Goal: Information Seeking & Learning: Learn about a topic

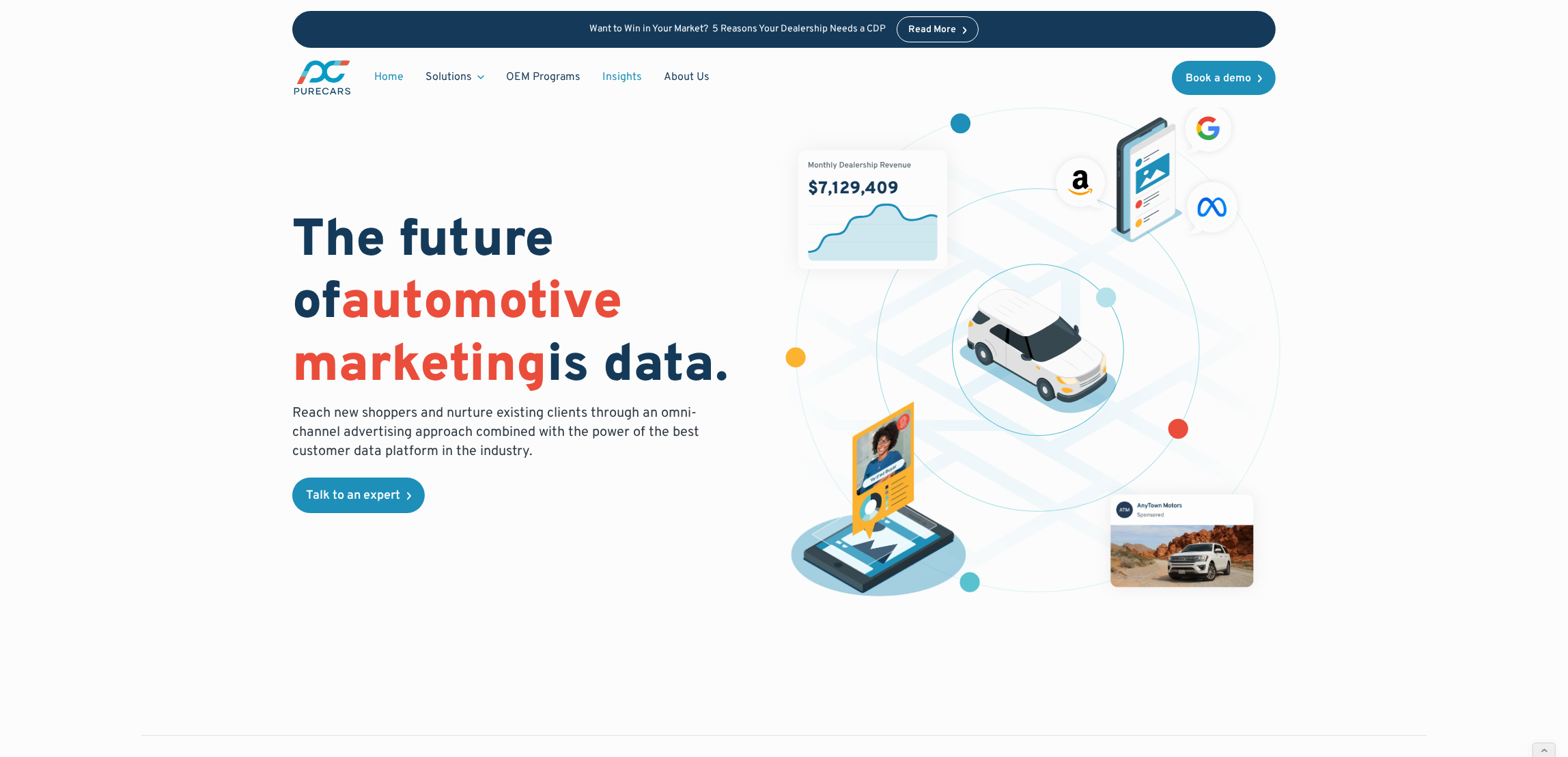
click at [620, 73] on link "Insights" at bounding box center [622, 77] width 62 height 26
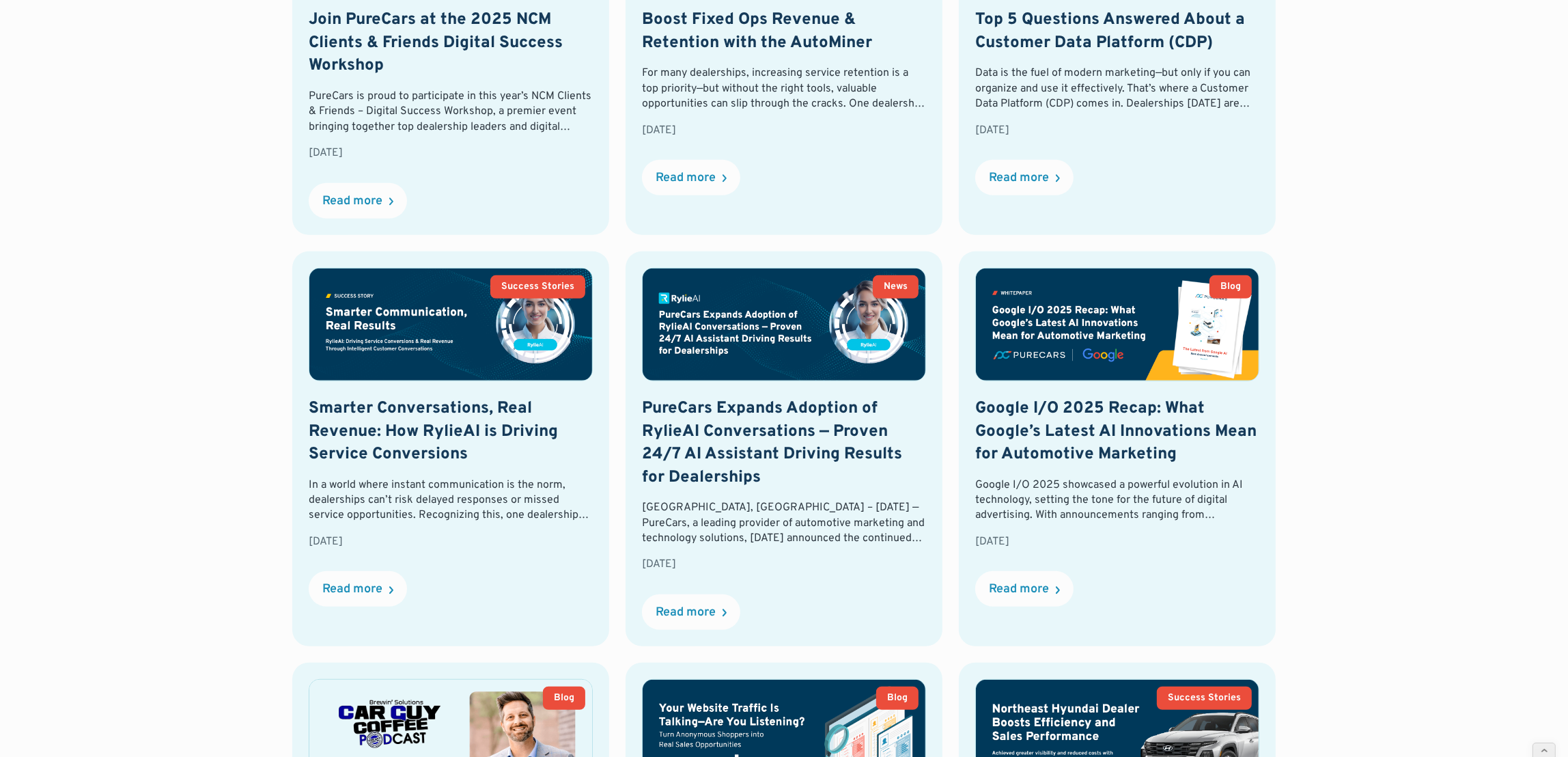
scroll to position [766, 0]
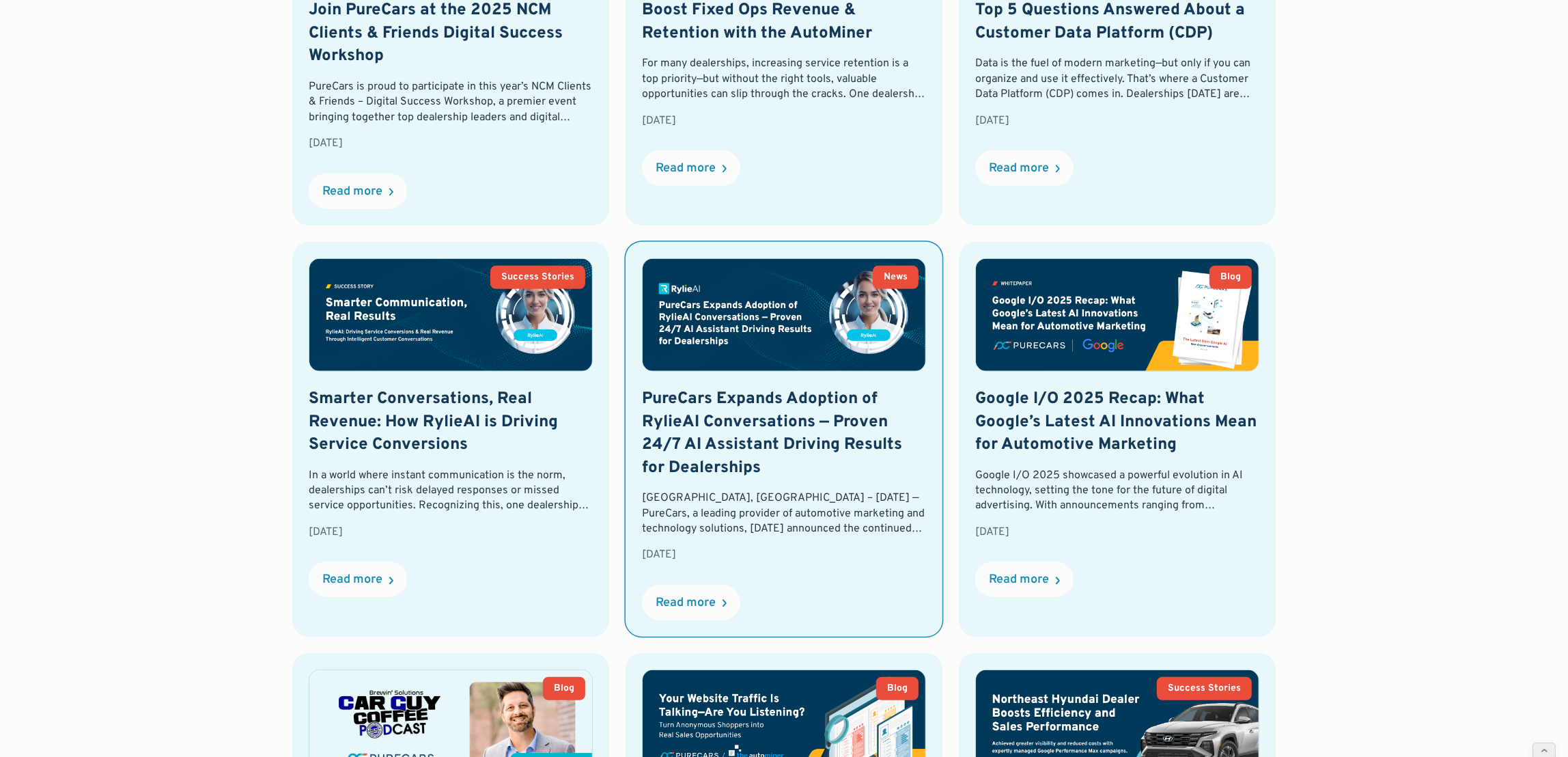
click at [800, 315] on img at bounding box center [784, 315] width 283 height 112
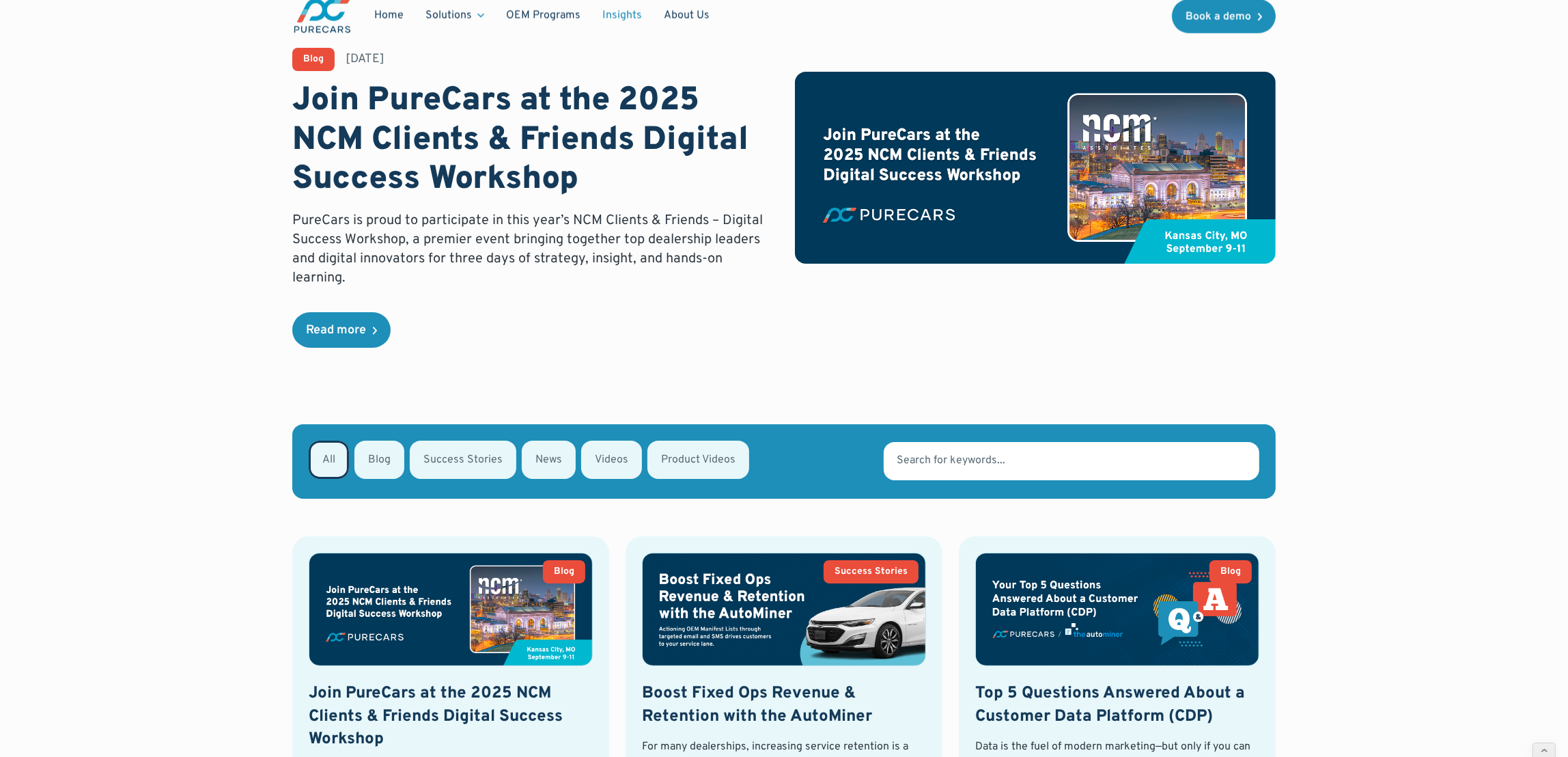
scroll to position [0, 0]
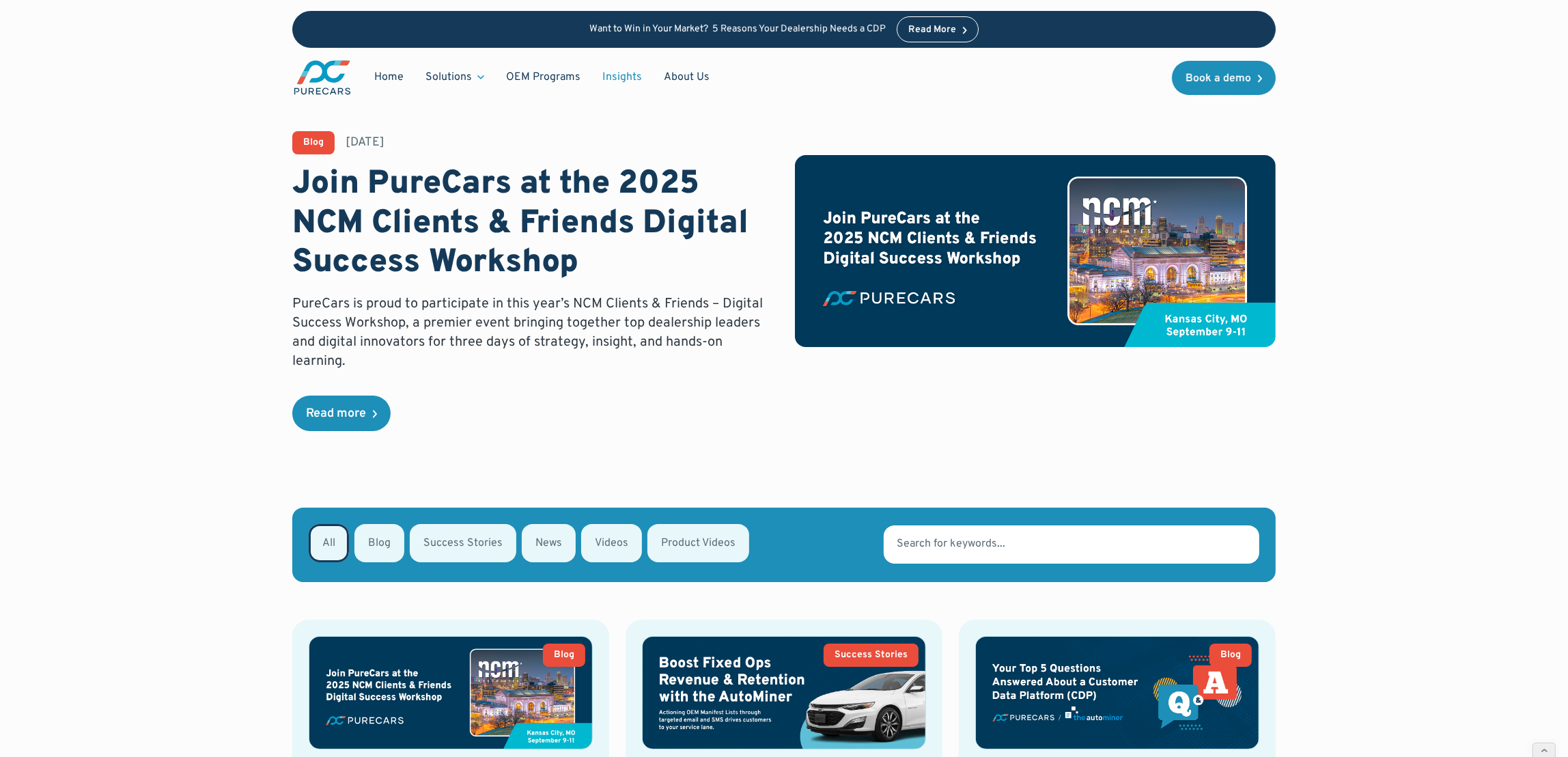
click at [536, 551] on div "Email Form" at bounding box center [548, 542] width 54 height 38
click at [536, 547] on input "News" at bounding box center [540, 542] width 9 height 9
radio input "true"
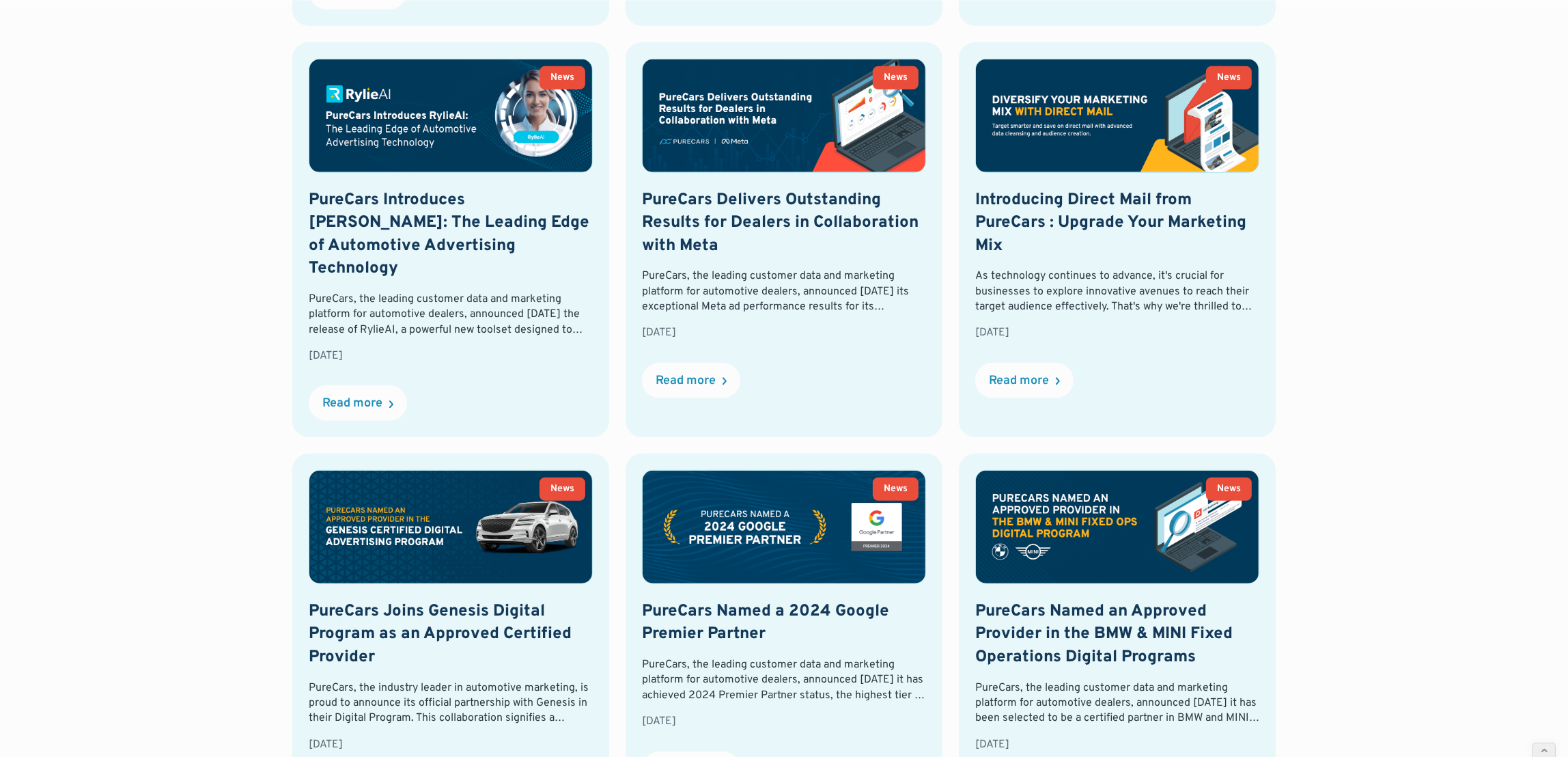
scroll to position [991, 0]
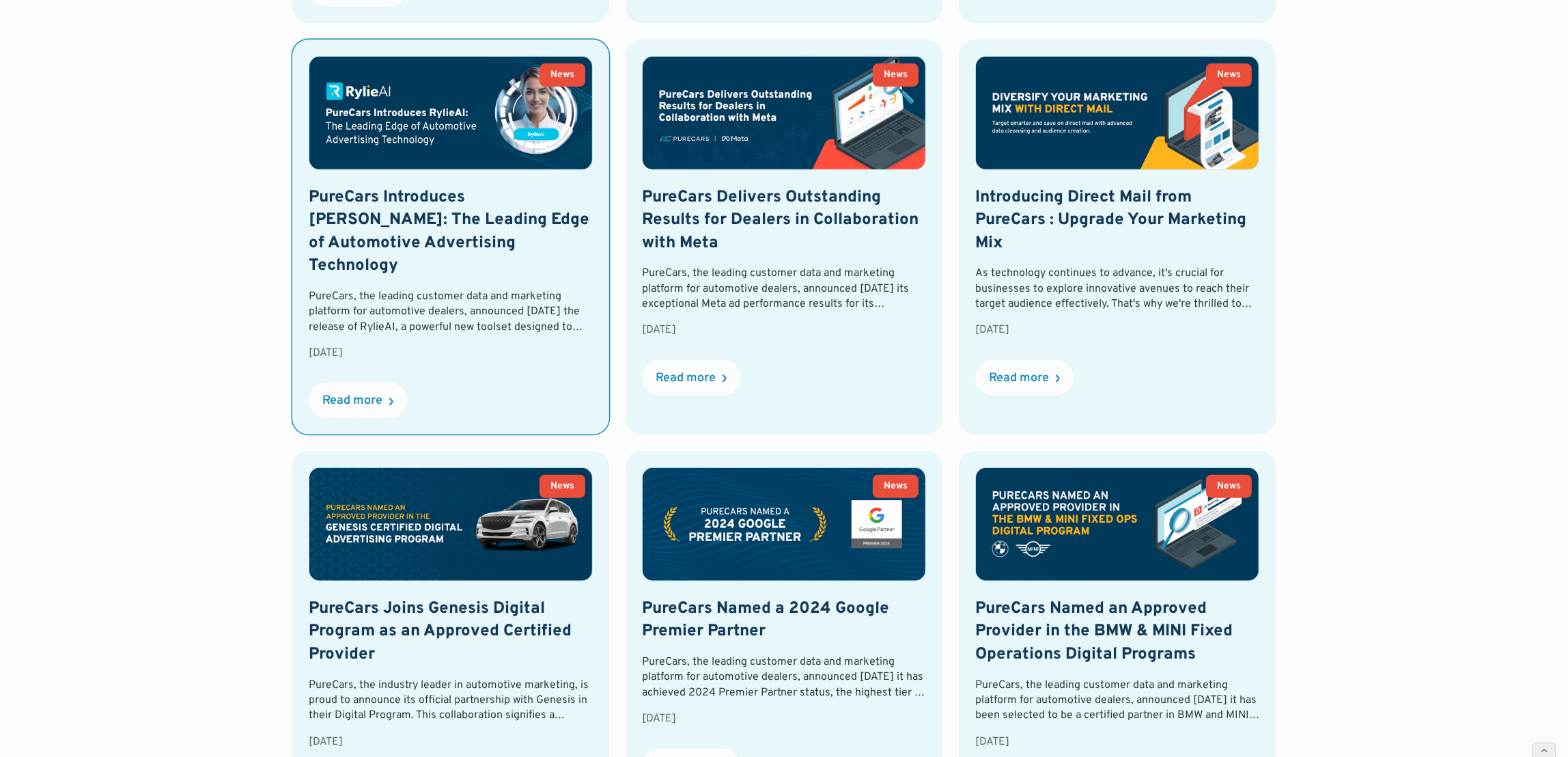
click at [467, 135] on img at bounding box center [451, 113] width 283 height 112
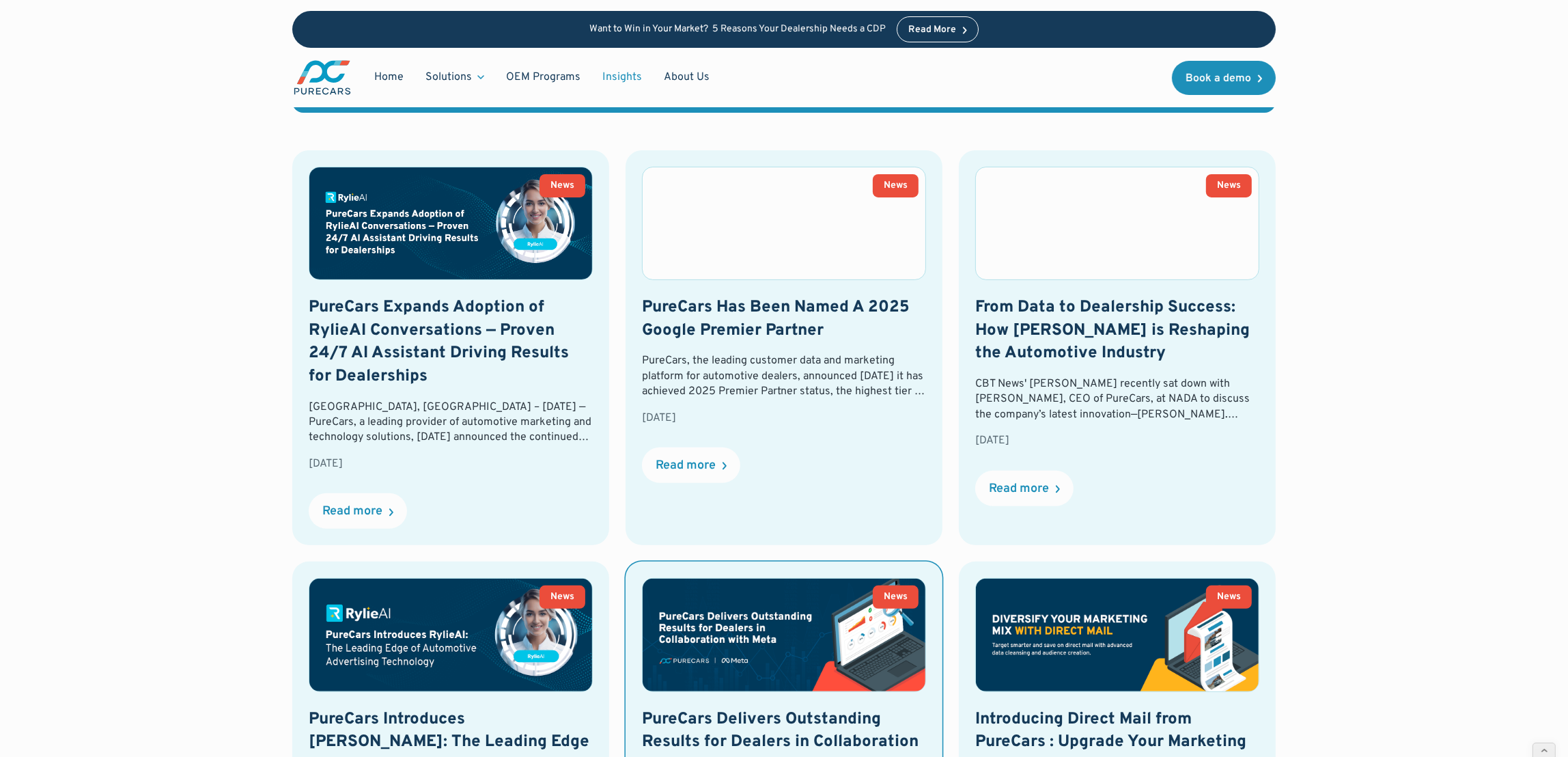
scroll to position [400, 0]
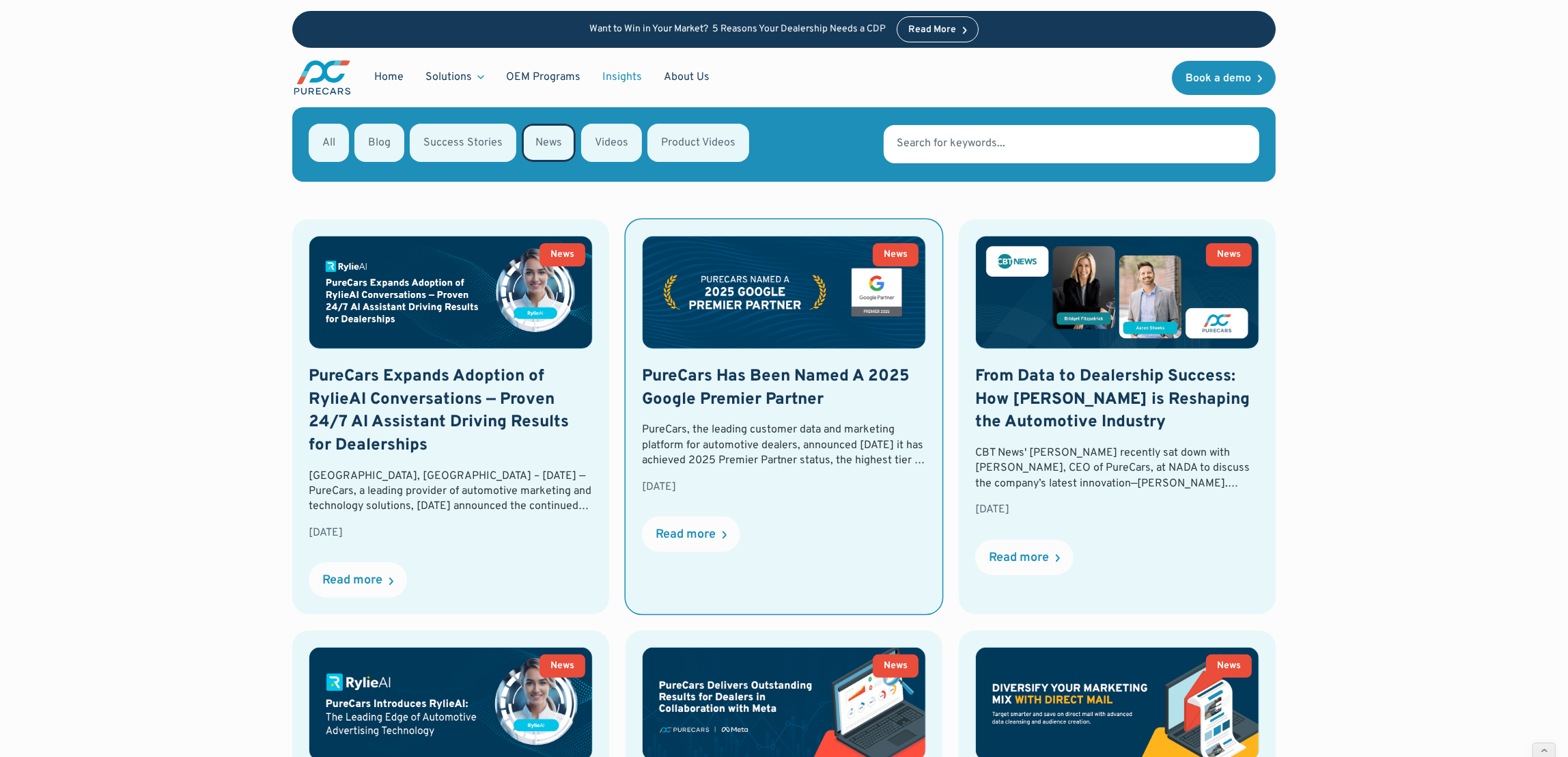
click at [717, 289] on img at bounding box center [784, 292] width 283 height 112
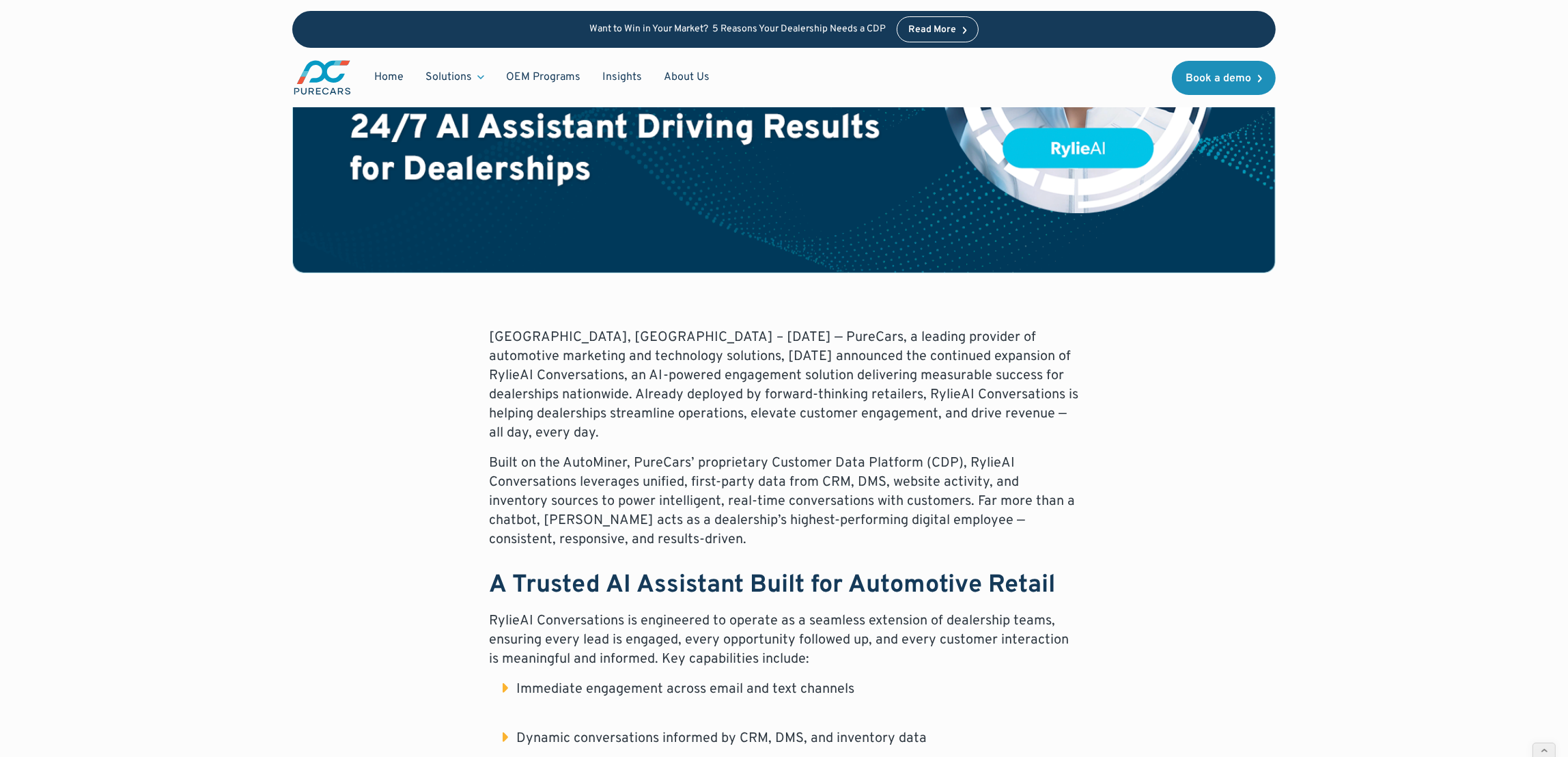
scroll to position [323, 0]
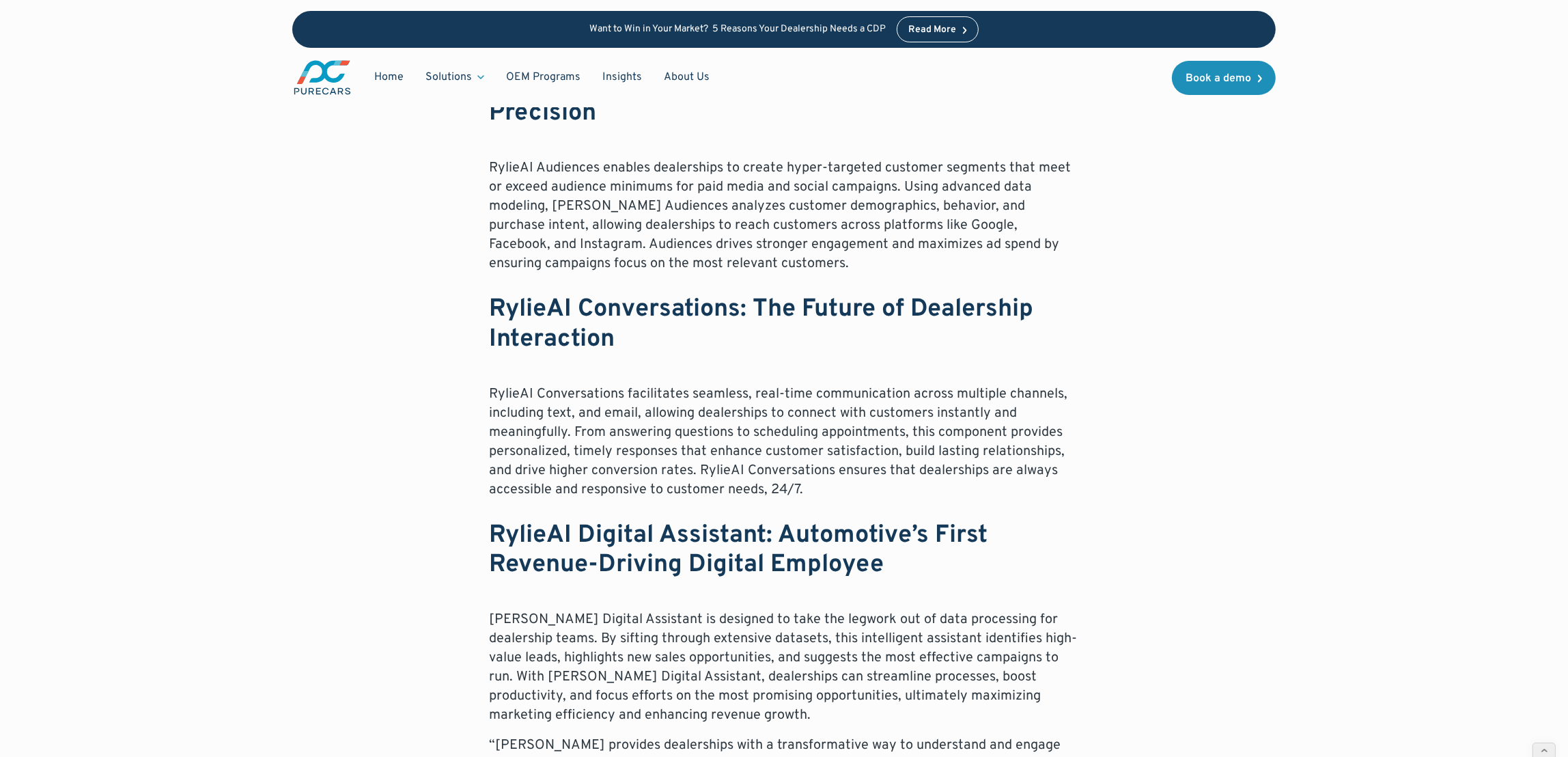
scroll to position [1418, 0]
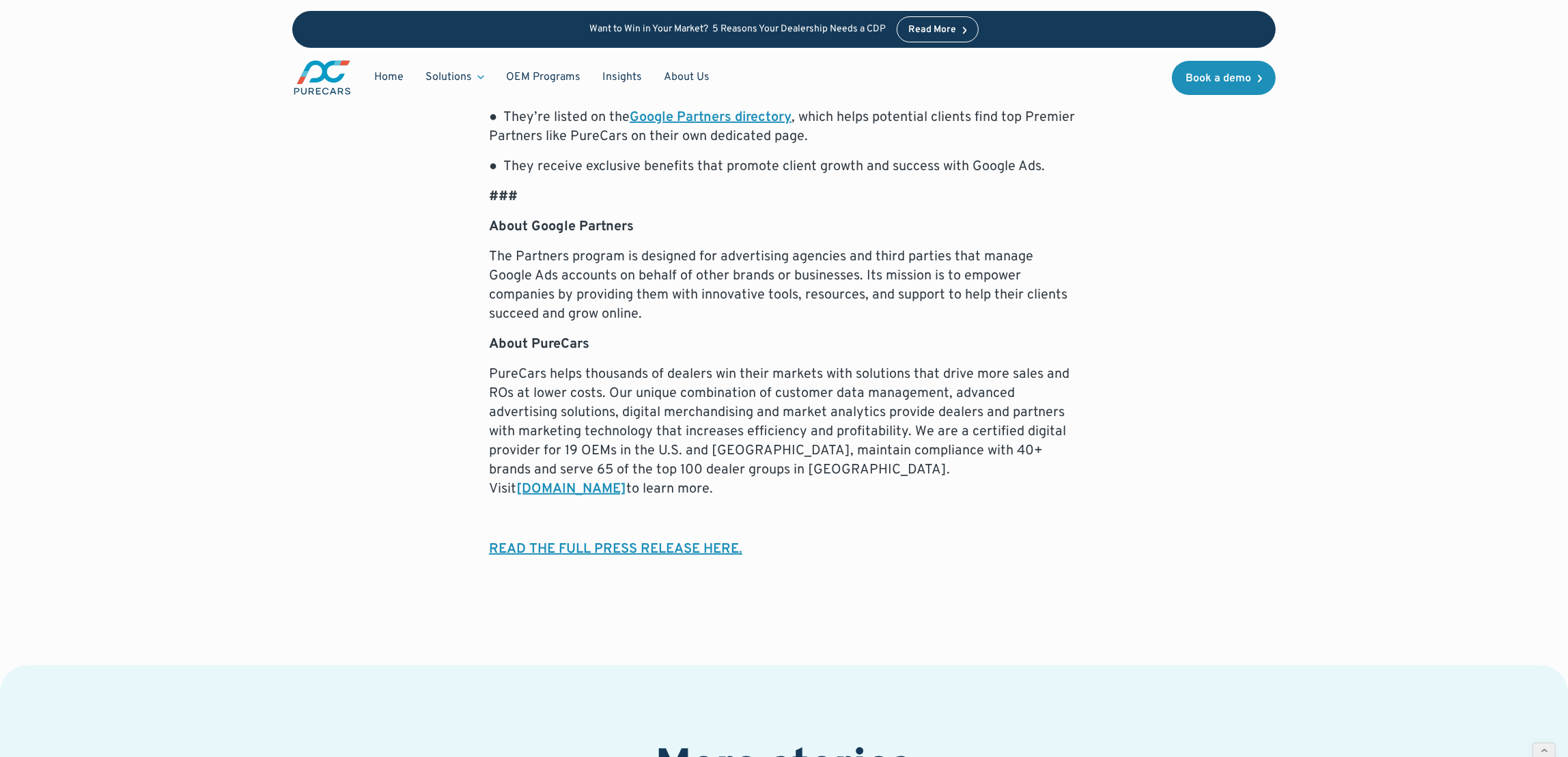
scroll to position [1023, 0]
drag, startPoint x: 462, startPoint y: 366, endPoint x: 1067, endPoint y: 467, distance: 613.4
click at [1067, 467] on div "ATLANTA – ([DATE]) – PureCars, the leading customer data and marketing platform…" at bounding box center [784, 160] width 984 height 861
copy p "PureCars helps thousands of dealers win their markets with solutions that drive…"
